Goal: Navigation & Orientation: Find specific page/section

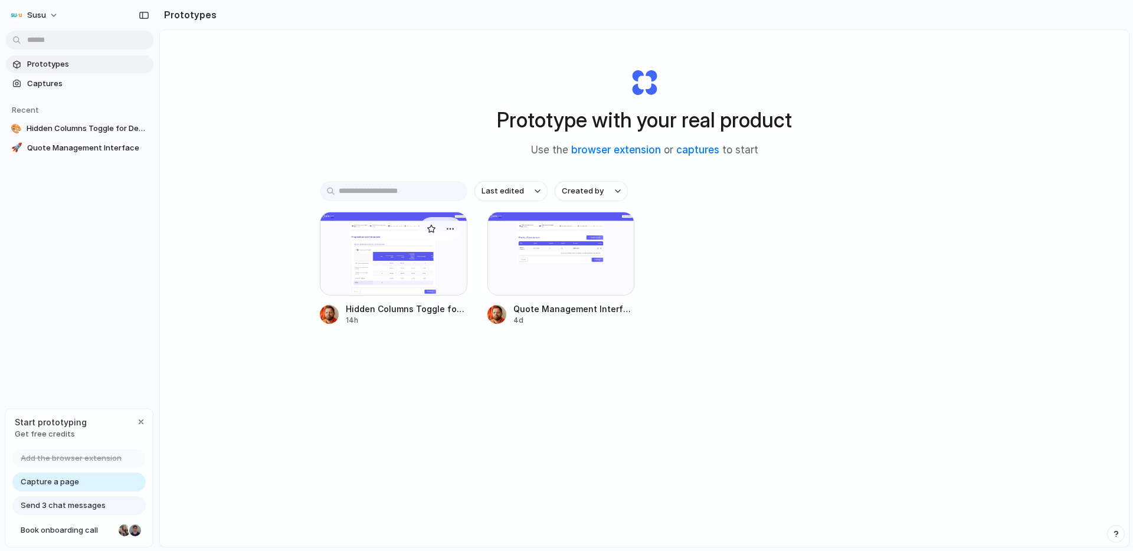
click at [406, 315] on div "14h" at bounding box center [407, 320] width 122 height 11
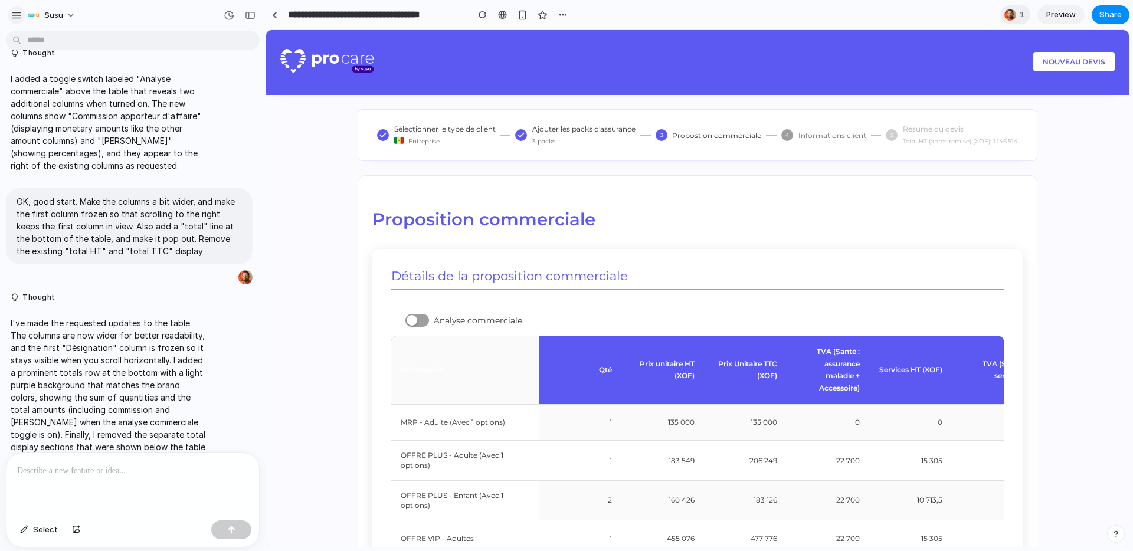
click at [17, 9] on button "button" at bounding box center [17, 15] width 18 height 18
click at [204, 113] on p "I added a toggle switch labeled "Analyse commerciale" above the table that reve…" at bounding box center [109, 122] width 197 height 99
